Goal: Task Accomplishment & Management: Use online tool/utility

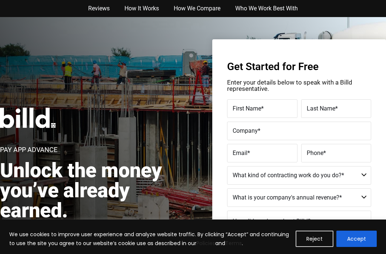
click at [317, 211] on button "Reject" at bounding box center [315, 239] width 38 height 16
